Goal: Task Accomplishment & Management: Use online tool/utility

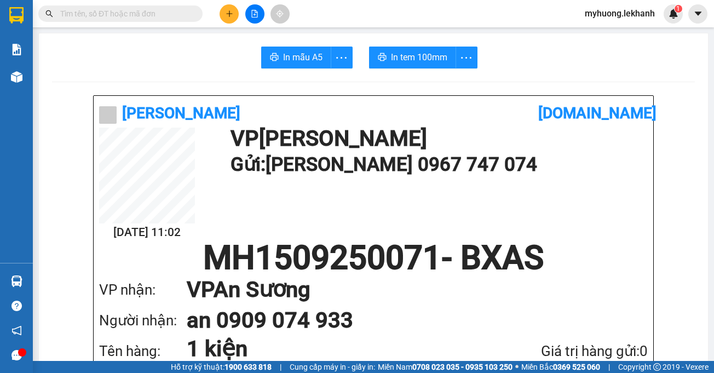
click at [226, 6] on button at bounding box center [228, 13] width 19 height 19
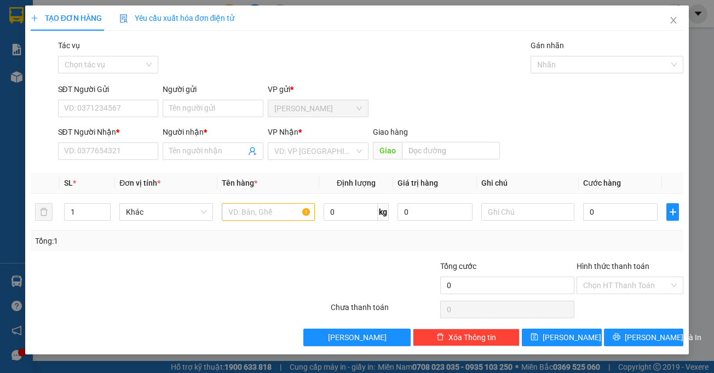
click at [218, 67] on div "Tác vụ Chọn tác vụ Gán nhãn Nhãn" at bounding box center [371, 58] width 630 height 38
click at [138, 99] on div "SĐT Người Gửi" at bounding box center [108, 91] width 101 height 16
click at [116, 109] on input "SĐT Người Gửi" at bounding box center [108, 109] width 101 height 18
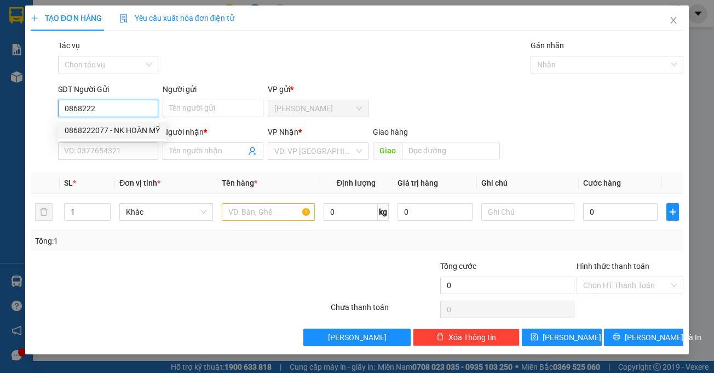
click at [131, 131] on div "0868222077 - NK HOÀN MỸ" at bounding box center [112, 130] width 95 height 12
type input "0868222077"
type input "NK HOÀN MỸ"
type input "0908876121"
type input "LABO MƯỜI DUNG"
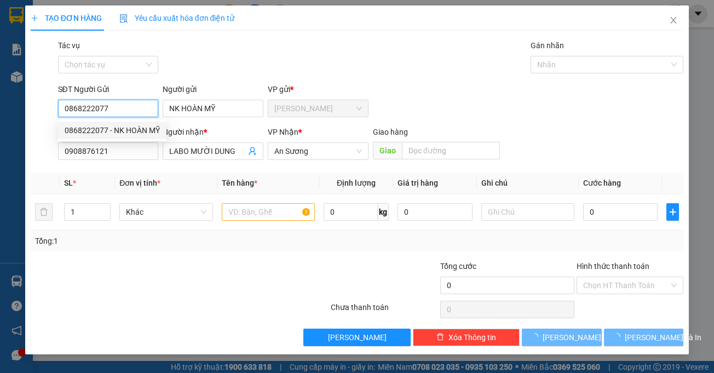
type input "30.000"
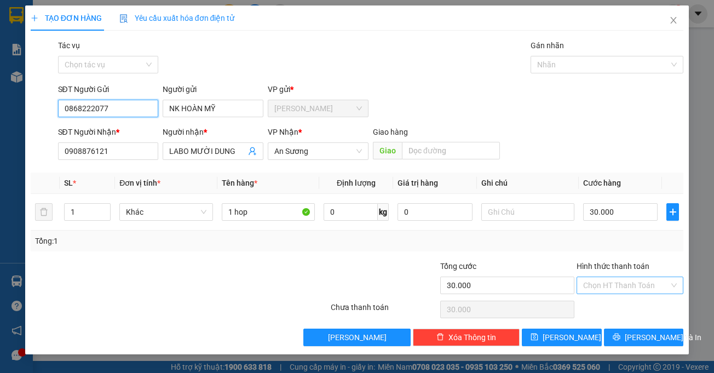
type input "0868222077"
click at [607, 286] on input "Hình thức thanh toán" at bounding box center [626, 285] width 86 height 16
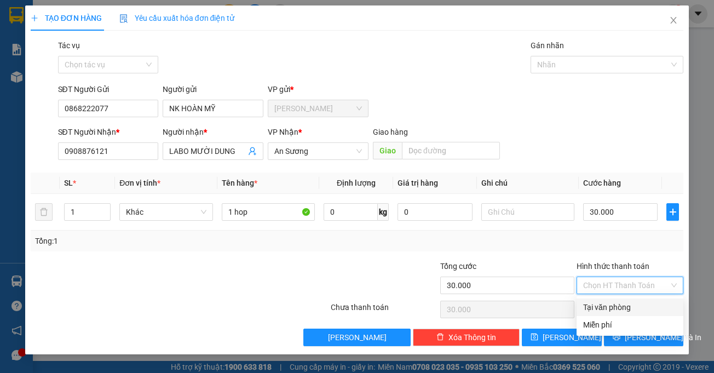
drag, startPoint x: 599, startPoint y: 309, endPoint x: 601, endPoint y: 320, distance: 11.6
click at [600, 308] on div "Tại văn phòng" at bounding box center [630, 307] width 94 height 12
type input "0"
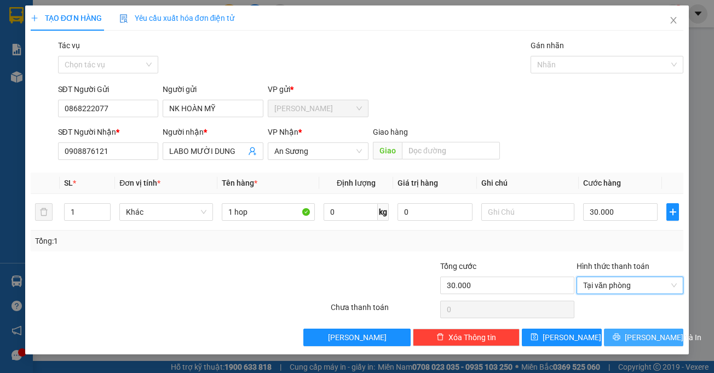
click at [613, 339] on button "[PERSON_NAME] và In" at bounding box center [644, 337] width 80 height 18
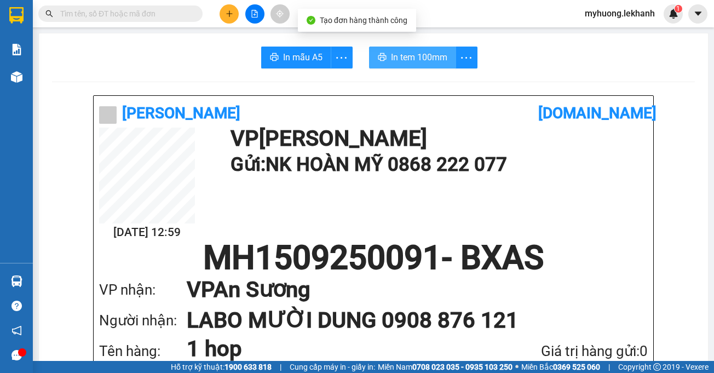
click at [412, 55] on span "In tem 100mm" at bounding box center [419, 57] width 56 height 14
